Goal: Task Accomplishment & Management: Use online tool/utility

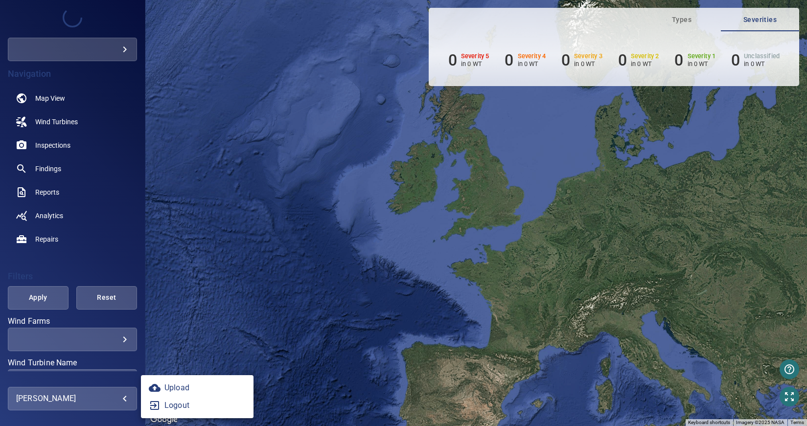
click at [89, 399] on body "**********" at bounding box center [403, 213] width 807 height 426
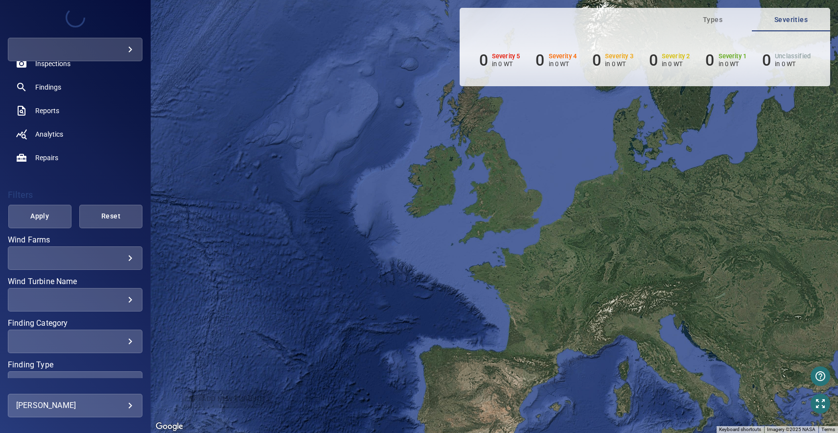
scroll to position [130, 0]
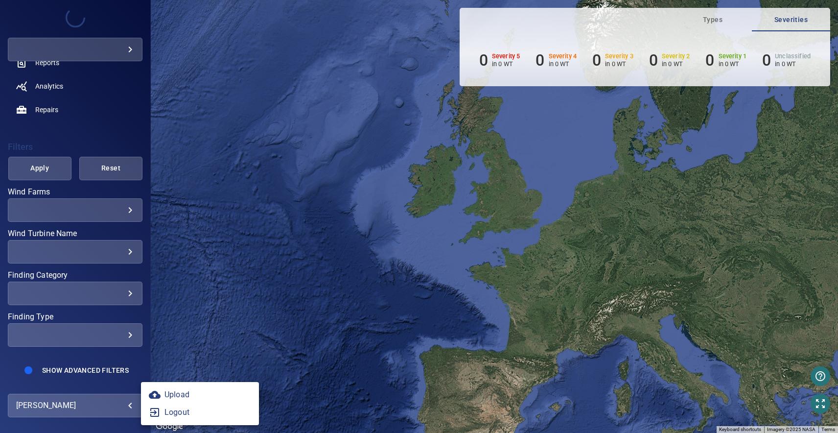
click at [126, 401] on body "**********" at bounding box center [419, 216] width 838 height 433
click at [195, 397] on link "Upload" at bounding box center [200, 395] width 118 height 18
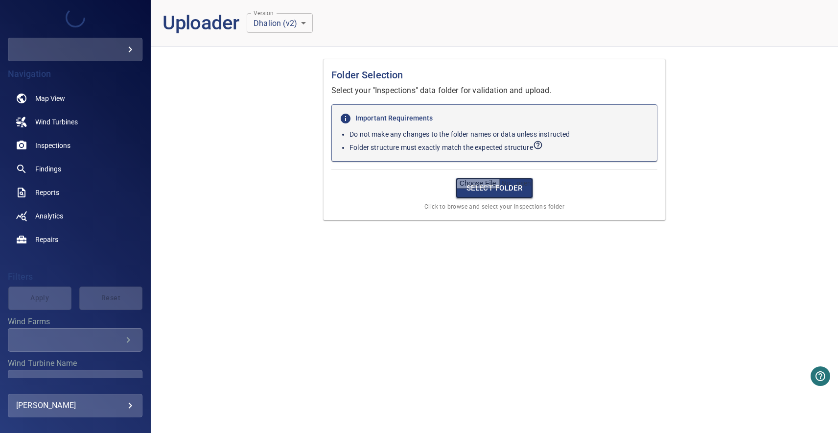
click at [477, 180] on input "file" at bounding box center [495, 188] width 78 height 21
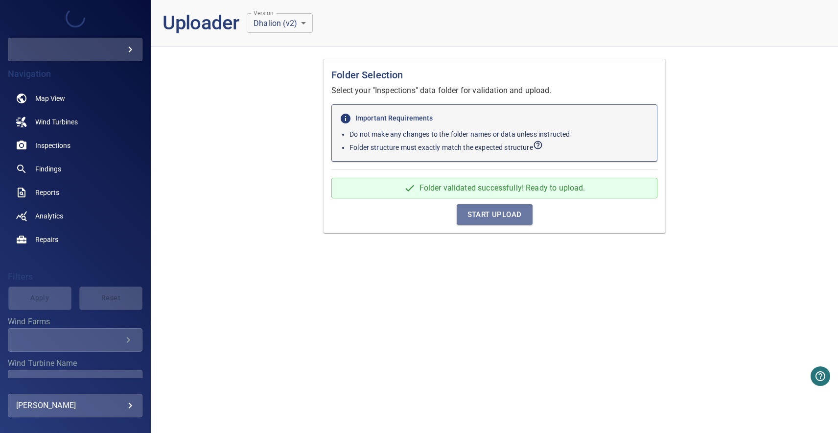
click at [494, 213] on span "Start Upload" at bounding box center [494, 214] width 54 height 13
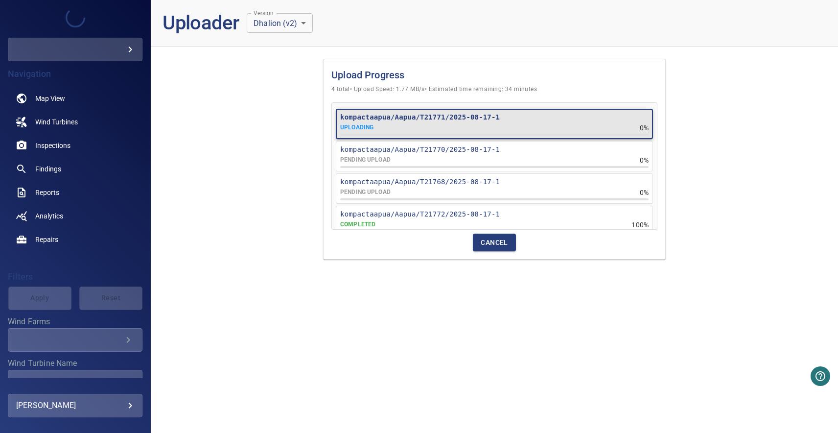
click at [194, 191] on div "Upload Progress 4 total • Upload Speed: 1.77 MB/s • Estimated time remaining: 3…" at bounding box center [494, 159] width 687 height 209
click at [245, 124] on div "Upload Progress 4 total • Upload Speed: 1.77 MB/s • Estimated time remaining: 3…" at bounding box center [494, 159] width 687 height 209
click at [516, 53] on header "Uploader Version Dhalion (v2) * Version" at bounding box center [494, 27] width 687 height 55
click at [515, 82] on h1 "Upload Progress" at bounding box center [494, 75] width 326 height 16
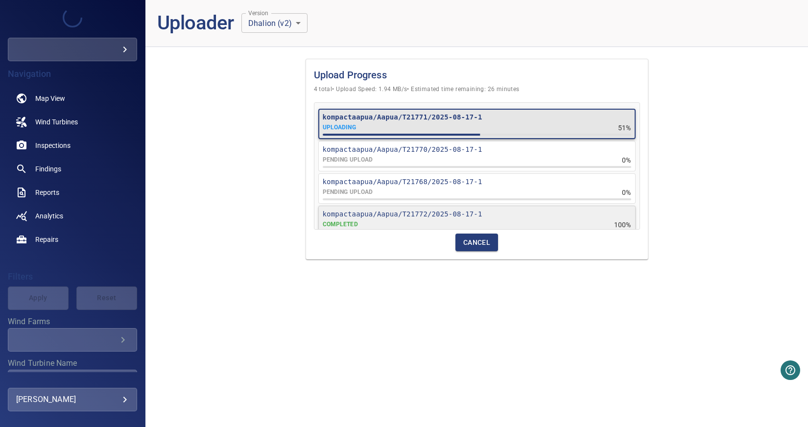
scroll to position [13, 0]
